Goal: Task Accomplishment & Management: Complete application form

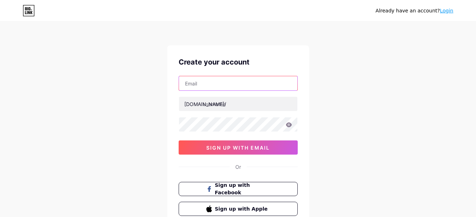
click at [246, 79] on input "text" at bounding box center [238, 83] width 118 height 14
type input "[EMAIL_ADDRESS][DOMAIN_NAME]"
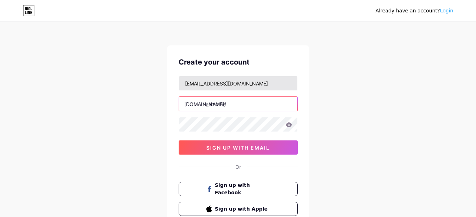
type input "fearframe"
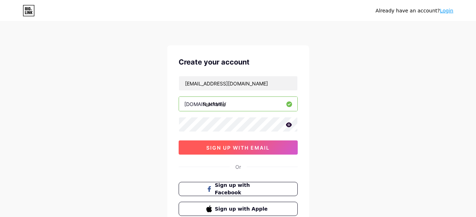
click at [227, 146] on span "sign up with email" at bounding box center [237, 148] width 63 height 6
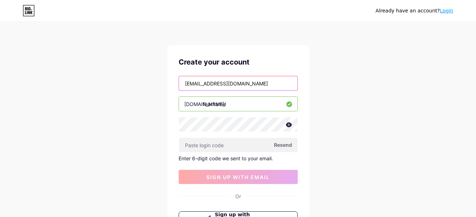
drag, startPoint x: 260, startPoint y: 81, endPoint x: 155, endPoint y: 87, distance: 105.8
click at [155, 87] on div "Already have an account? Login Create your account wushuwarrior1009@gmail.com b…" at bounding box center [238, 150] width 476 height 301
type input "[EMAIL_ADDRESS][DOMAIN_NAME]"
click at [252, 107] on input "fearframe" at bounding box center [238, 104] width 118 height 14
type input "fearframeteam"
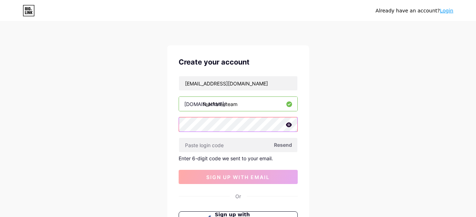
click at [171, 123] on div "Create your account fearframeteam@gmail.com bio.link/ fearframeteam Resend Ente…" at bounding box center [238, 150] width 142 height 211
click at [289, 123] on icon at bounding box center [289, 124] width 6 height 5
click at [289, 123] on icon at bounding box center [288, 125] width 6 height 5
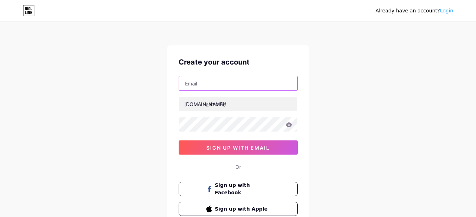
click at [229, 83] on input "text" at bounding box center [238, 83] width 118 height 14
type input "[EMAIL_ADDRESS][DOMAIN_NAME]"
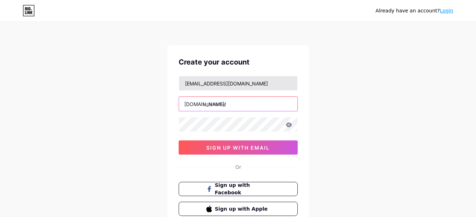
type input "fearframe"
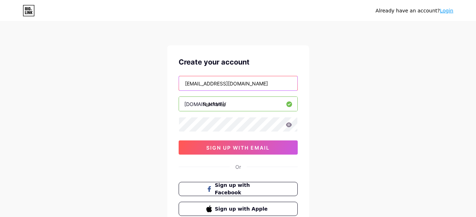
scroll to position [35, 0]
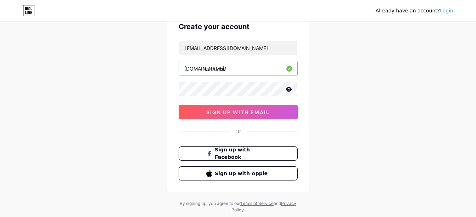
click at [286, 90] on icon at bounding box center [289, 89] width 6 height 5
click at [288, 89] on icon at bounding box center [288, 89] width 7 height 7
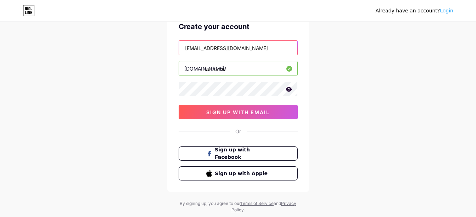
drag, startPoint x: 261, startPoint y: 44, endPoint x: 145, endPoint y: 48, distance: 116.3
click at [145, 48] on div "Already have an account? Login Create your account [EMAIL_ADDRESS][DOMAIN_NAME]…" at bounding box center [238, 100] width 476 height 271
drag, startPoint x: 244, startPoint y: 52, endPoint x: 149, endPoint y: 47, distance: 95.1
click at [149, 47] on div "Already have an account? Login Create your account [EMAIL_ADDRESS][DOMAIN_NAME]…" at bounding box center [238, 100] width 476 height 271
drag, startPoint x: 227, startPoint y: 49, endPoint x: 168, endPoint y: 46, distance: 59.3
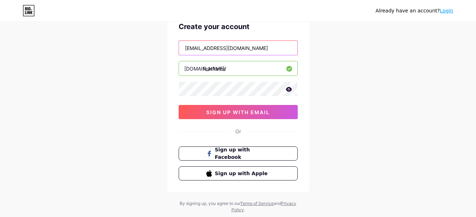
click at [168, 46] on div "Create your account [EMAIL_ADDRESS][DOMAIN_NAME] [DOMAIN_NAME]/ fearframe sign …" at bounding box center [238, 101] width 142 height 182
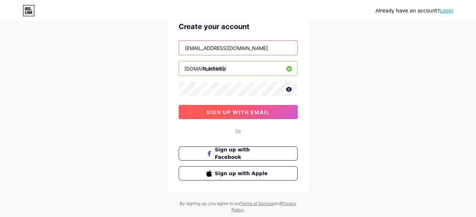
type input "[EMAIL_ADDRESS][DOMAIN_NAME]"
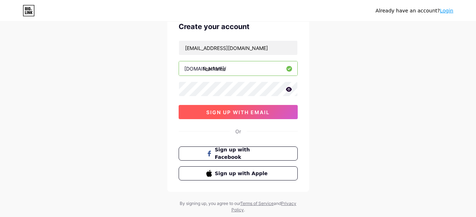
click at [217, 113] on span "sign up with email" at bounding box center [237, 112] width 63 height 6
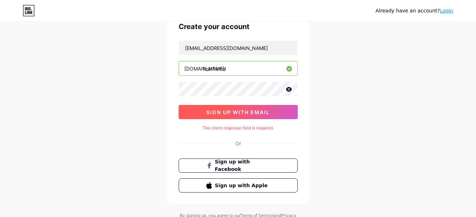
click at [237, 113] on span "sign up with email" at bounding box center [237, 112] width 63 height 6
click at [244, 113] on span "sign up with email" at bounding box center [237, 112] width 63 height 6
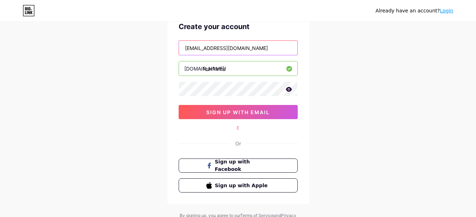
click at [245, 46] on input "[EMAIL_ADDRESS][DOMAIN_NAME]" at bounding box center [238, 48] width 118 height 14
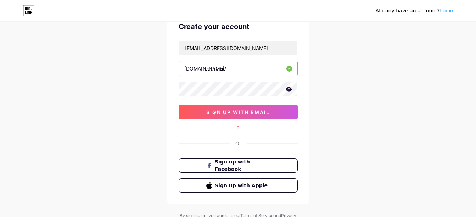
click at [186, 69] on div "[DOMAIN_NAME]/" at bounding box center [205, 68] width 42 height 7
click at [233, 67] on input "fearframe" at bounding box center [238, 68] width 118 height 14
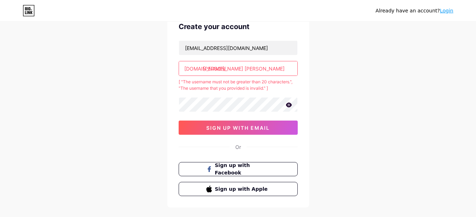
drag, startPoint x: 265, startPoint y: 69, endPoint x: 202, endPoint y: 72, distance: 62.5
click at [202, 72] on div "[DOMAIN_NAME]/ [PERSON_NAME] [PERSON_NAME]" at bounding box center [238, 68] width 119 height 15
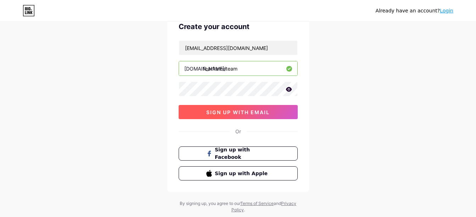
type input "fearframeteam"
click at [239, 108] on button "sign up with email" at bounding box center [238, 112] width 119 height 14
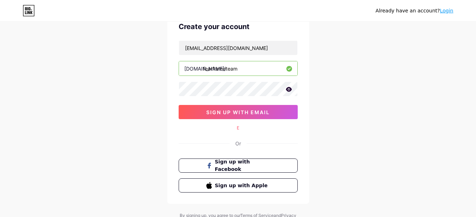
click at [238, 144] on div "Or" at bounding box center [238, 143] width 6 height 7
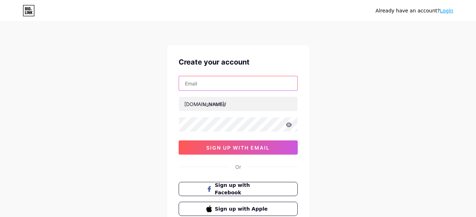
click at [278, 84] on input "text" at bounding box center [238, 83] width 118 height 14
type input "[EMAIL_ADDRESS][DOMAIN_NAME]"
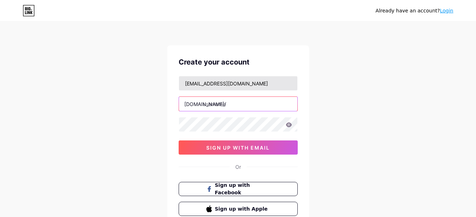
type input "fearframe"
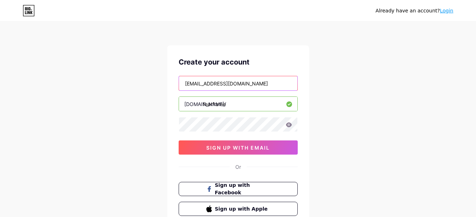
click at [259, 84] on input "[EMAIL_ADDRESS][DOMAIN_NAME]" at bounding box center [238, 83] width 118 height 14
drag, startPoint x: 264, startPoint y: 81, endPoint x: 150, endPoint y: 84, distance: 114.5
click at [150, 84] on div "Already have an account? Login Create your account wushuwarrior1009@gmail.com b…" at bounding box center [238, 135] width 476 height 271
type input "[EMAIL_ADDRESS][DOMAIN_NAME]"
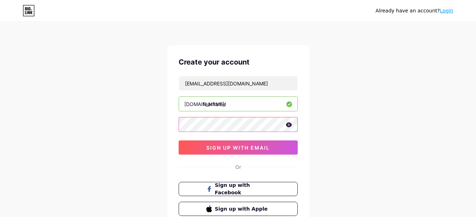
click at [177, 125] on div "Create your account fearframeteam@gmail.com bio.link/ fearframe sign up with em…" at bounding box center [238, 136] width 142 height 182
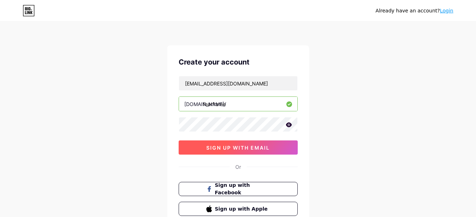
click at [252, 145] on span "sign up with email" at bounding box center [237, 148] width 63 height 6
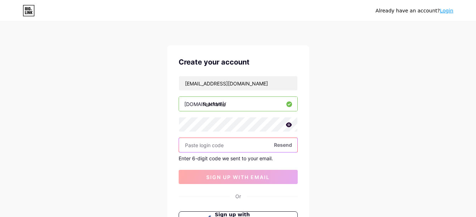
click at [201, 145] on input "text" at bounding box center [238, 145] width 118 height 14
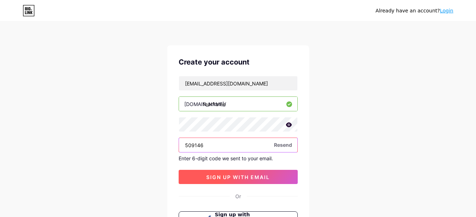
type input "509146"
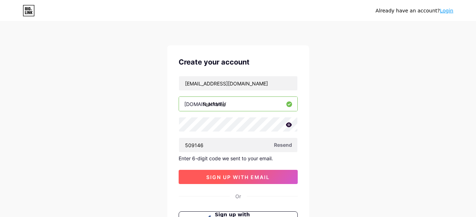
click at [228, 175] on span "sign up with email" at bounding box center [237, 177] width 63 height 6
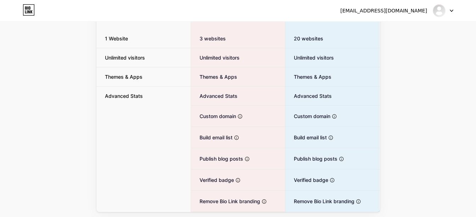
scroll to position [25, 0]
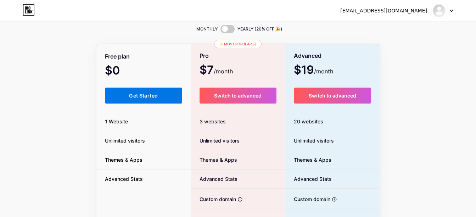
click at [151, 93] on span "Get Started" at bounding box center [143, 96] width 29 height 6
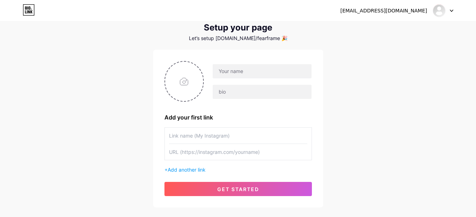
scroll to position [35, 0]
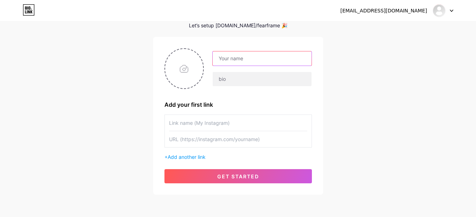
click at [259, 60] on input "text" at bounding box center [262, 58] width 99 height 14
type input "FearFrame"
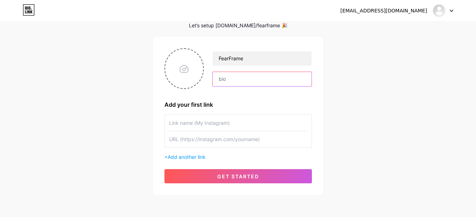
click at [224, 78] on input "text" at bounding box center [262, 79] width 99 height 14
click at [226, 81] on input "text" at bounding box center [262, 79] width 99 height 14
paste input "AR ghost-hunting. Snap • Capture • Collect. iOS & Android. “Shutter the Superna…"
drag, startPoint x: 249, startPoint y: 77, endPoint x: 248, endPoint y: 89, distance: 11.4
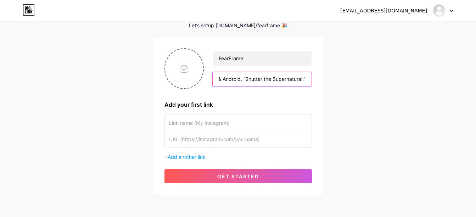
click at [248, 89] on div "FearFrame AR ghost-hunting. Snap • Capture • Collect. iOS & Android. “Shutter t…" at bounding box center [237, 68] width 147 height 41
click at [245, 77] on input "AR ghost-hunting. Snap • Capture • Collect. iOS & Android. “Shutter the Superna…" at bounding box center [262, 79] width 99 height 14
click at [306, 78] on input "AR ghost-hunting. Snap • Capture • Collect. iOS & Android. Shutter the Supernat…" at bounding box center [262, 79] width 99 height 14
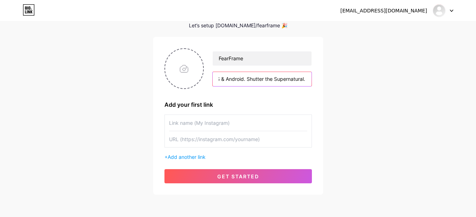
type input "AR ghost-hunting. Snap • Capture • Collect. iOS & Android. Shutter the Supernat…"
click at [239, 121] on input "text" at bounding box center [238, 123] width 138 height 16
click at [345, 124] on div "fearframeteam@gmail.com Dashboard Logout Setup your page Let’s setup bio.link/f…" at bounding box center [238, 91] width 476 height 253
click at [196, 138] on input "text" at bounding box center [238, 139] width 138 height 16
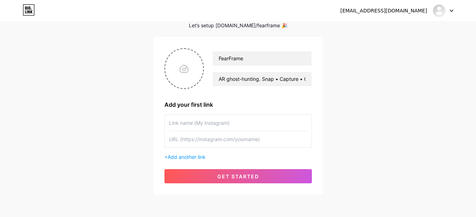
paste input "https://www.tiktok.com/@fearframeteam"
type input "https://www.tiktok.com/@fearframeteam"
click at [195, 121] on input "text" at bounding box center [238, 123] width 138 height 16
type input "m"
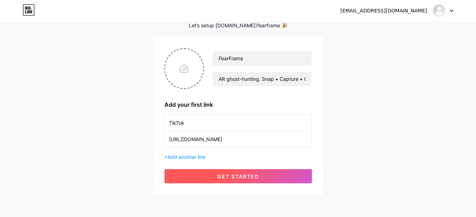
type input "TikTok"
click at [238, 173] on span "get started" at bounding box center [238, 176] width 42 height 6
